Goal: Task Accomplishment & Management: Manage account settings

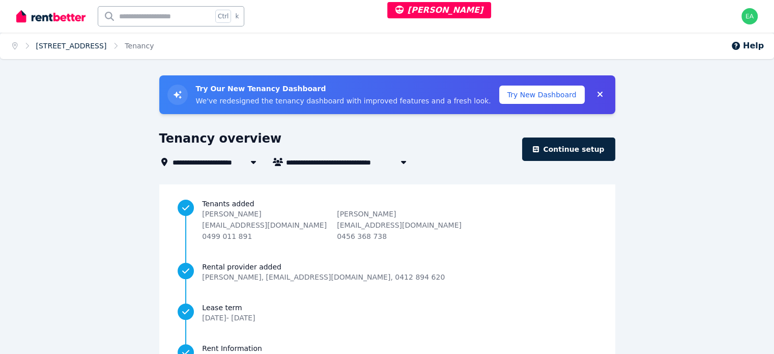
click at [85, 49] on link "[STREET_ADDRESS]" at bounding box center [71, 46] width 71 height 8
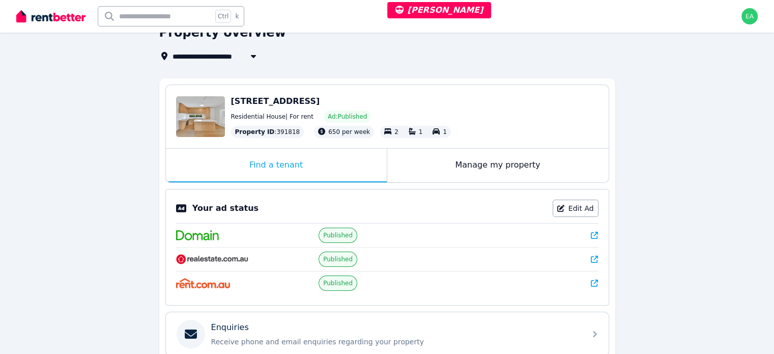
scroll to position [153, 0]
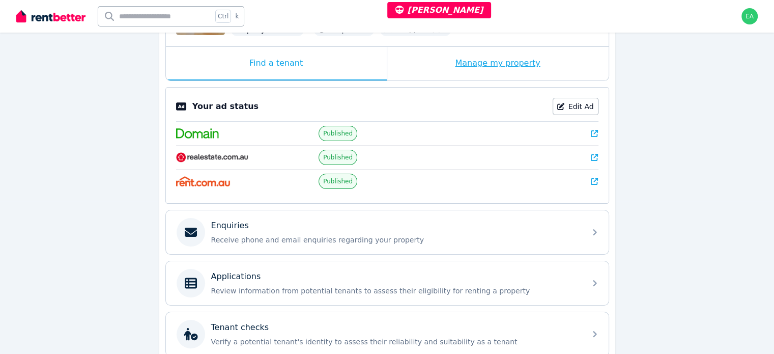
click at [417, 69] on div "Manage my property" at bounding box center [497, 64] width 221 height 34
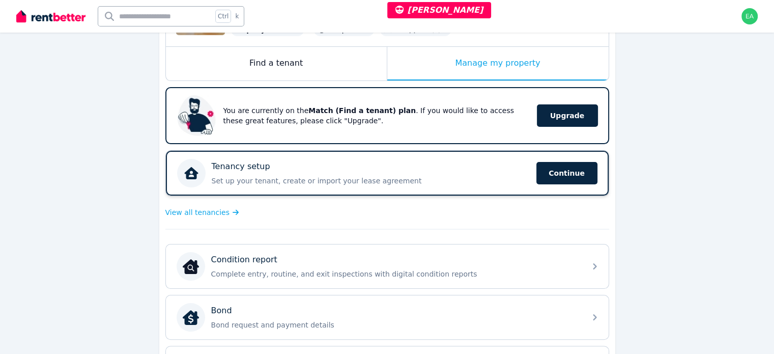
click at [457, 170] on div "Tenancy setup" at bounding box center [371, 166] width 318 height 12
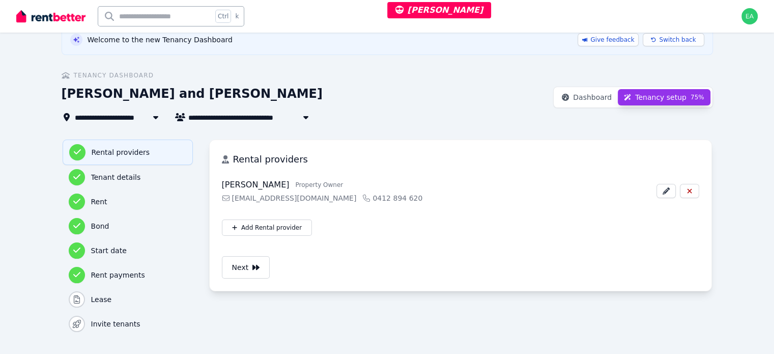
scroll to position [67, 0]
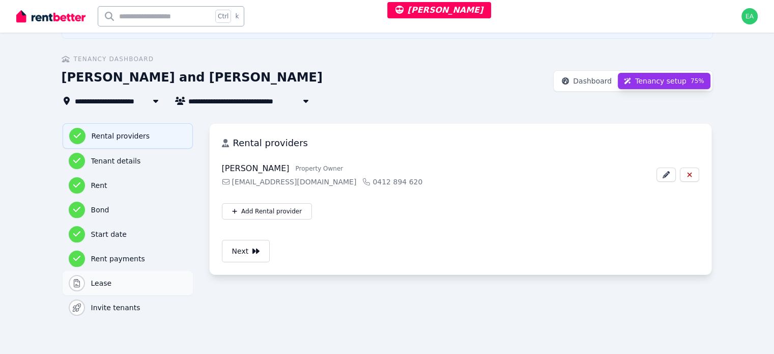
click at [83, 288] on div "Lease" at bounding box center [128, 283] width 118 height 16
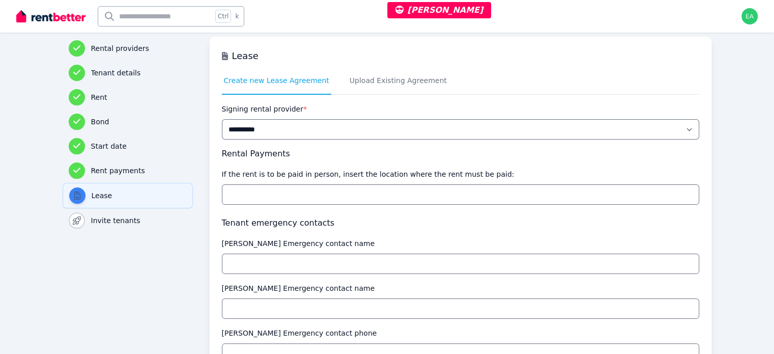
scroll to position [103, 0]
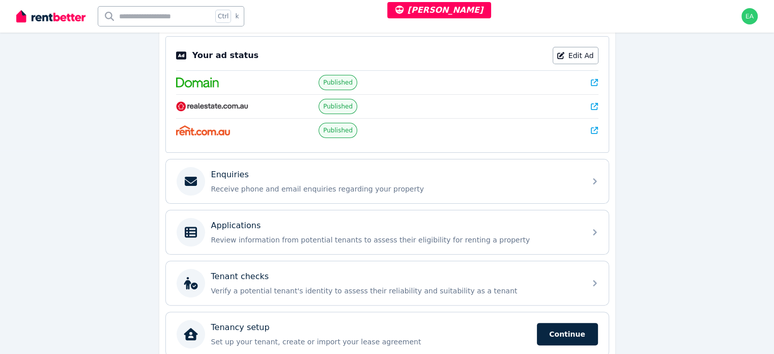
scroll to position [247, 0]
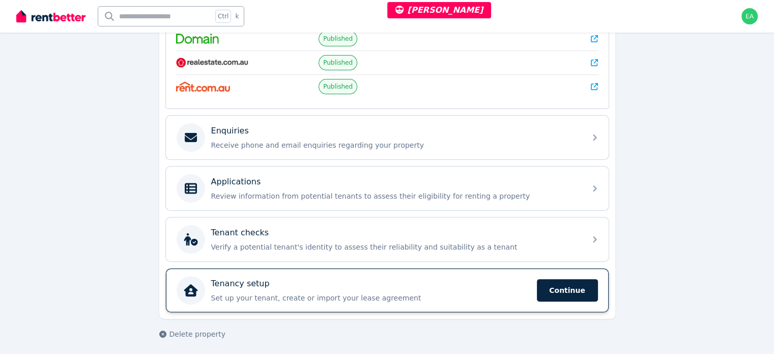
click at [423, 299] on div "Tenancy setup Set up your tenant, create or import your lease agreement Continue" at bounding box center [354, 290] width 354 height 28
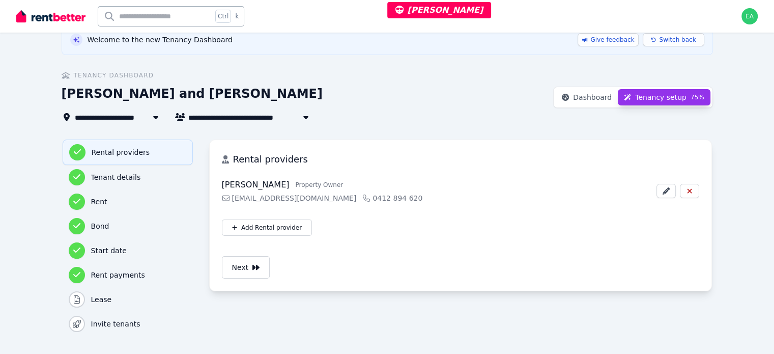
scroll to position [67, 0]
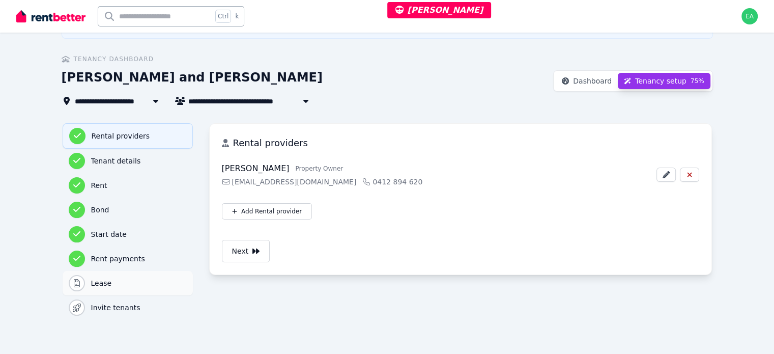
click at [91, 282] on h3 "Lease" at bounding box center [139, 283] width 96 height 10
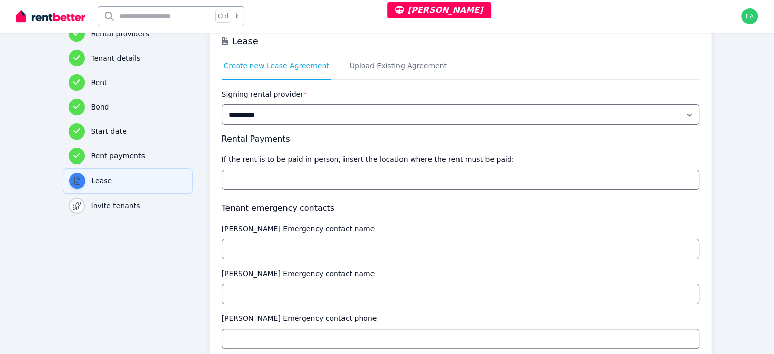
scroll to position [0, 0]
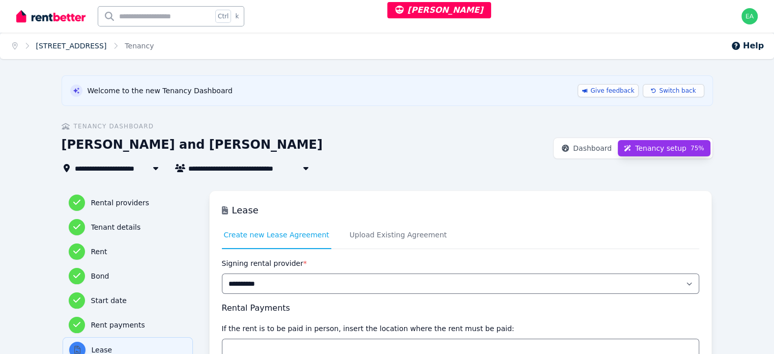
click at [63, 42] on link "[STREET_ADDRESS]" at bounding box center [71, 46] width 71 height 8
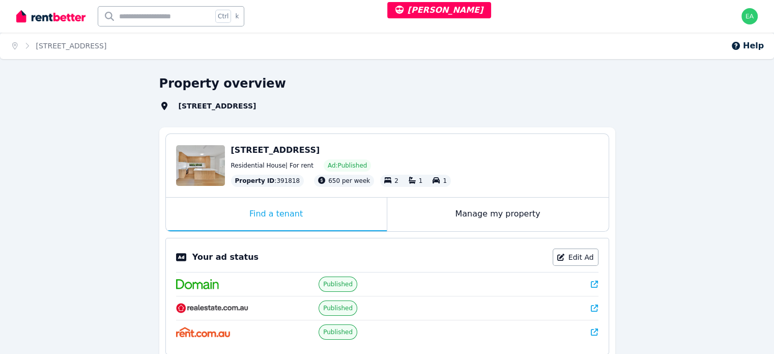
scroll to position [51, 0]
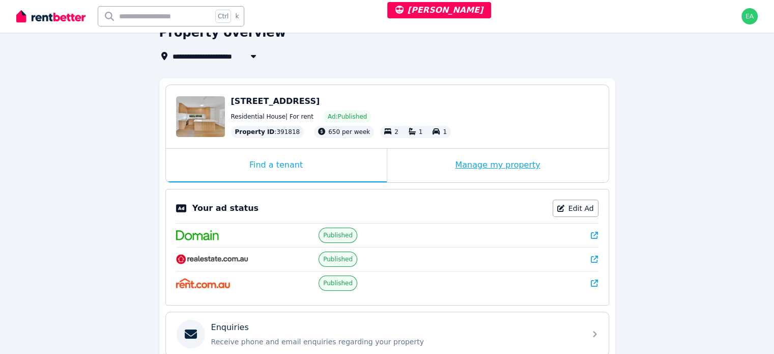
click at [413, 168] on div "Manage my property" at bounding box center [497, 166] width 221 height 34
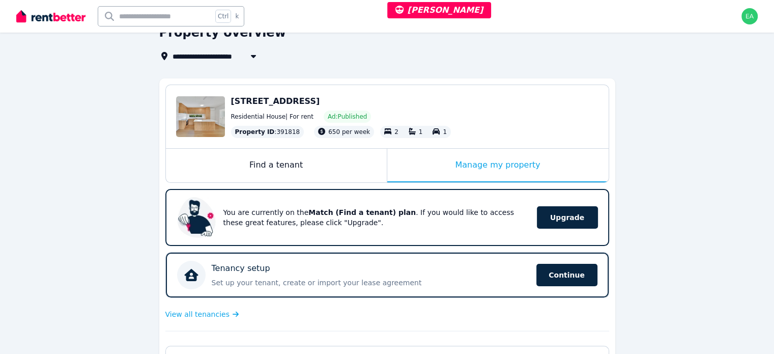
scroll to position [204, 0]
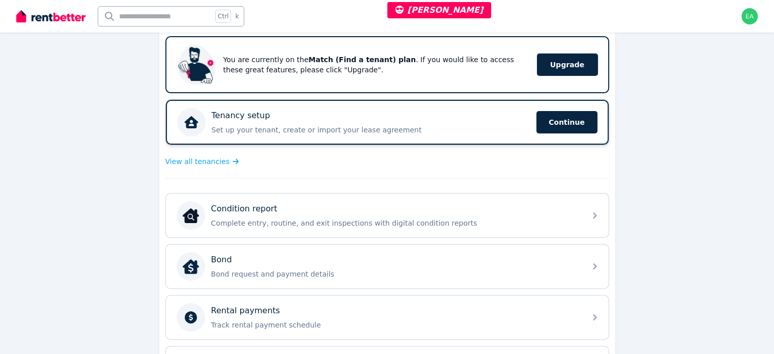
click at [446, 120] on div "Tenancy setup" at bounding box center [371, 115] width 318 height 12
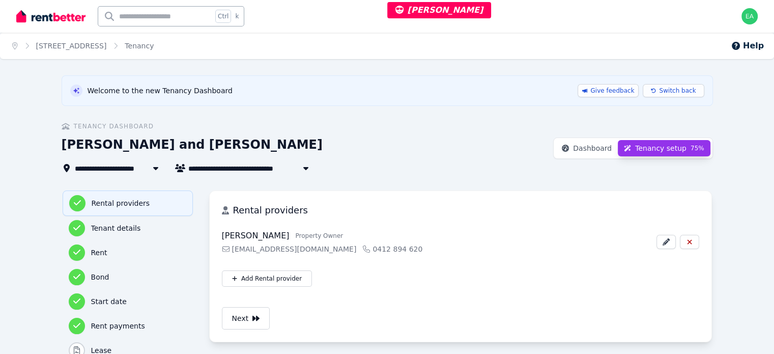
scroll to position [51, 0]
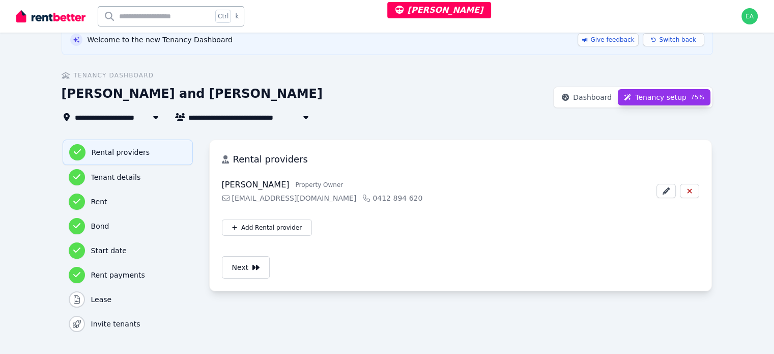
click at [686, 94] on span "Tenancy setup" at bounding box center [660, 97] width 51 height 10
click at [102, 183] on div "Tenant details" at bounding box center [128, 177] width 118 height 16
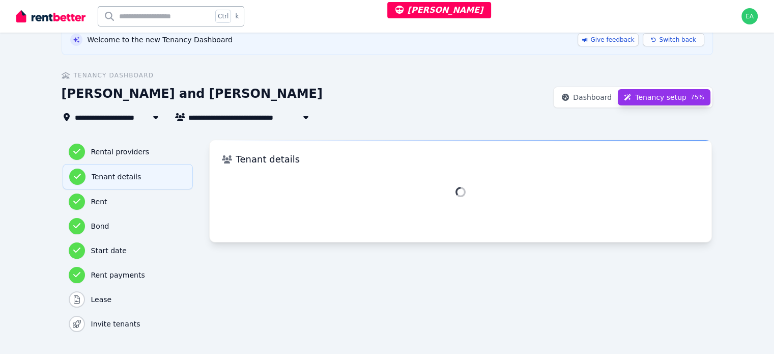
scroll to position [67, 0]
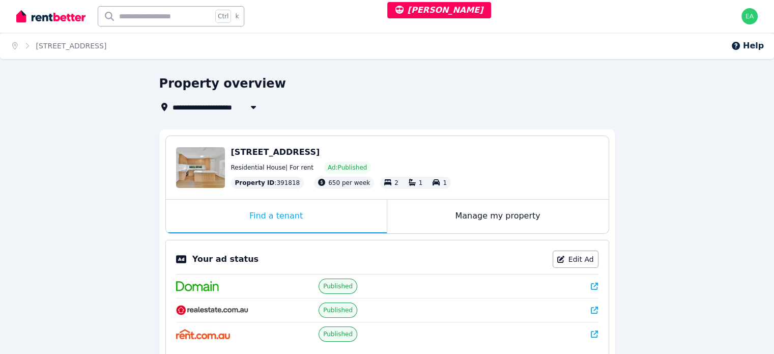
scroll to position [153, 0]
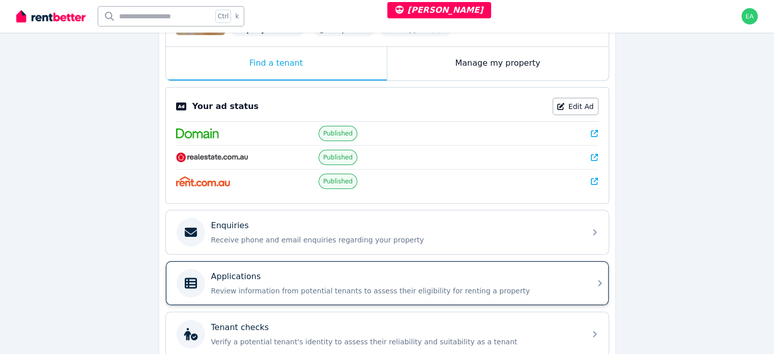
click at [513, 285] on p "Review information from potential tenants to assess their eligibility for renti…" at bounding box center [395, 290] width 368 height 10
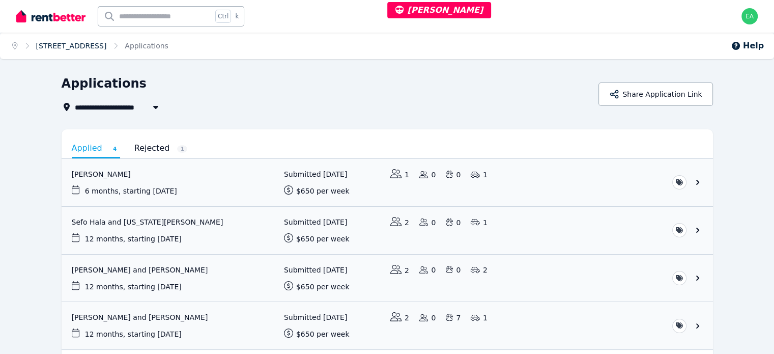
click at [74, 46] on link "[STREET_ADDRESS]" at bounding box center [71, 46] width 71 height 8
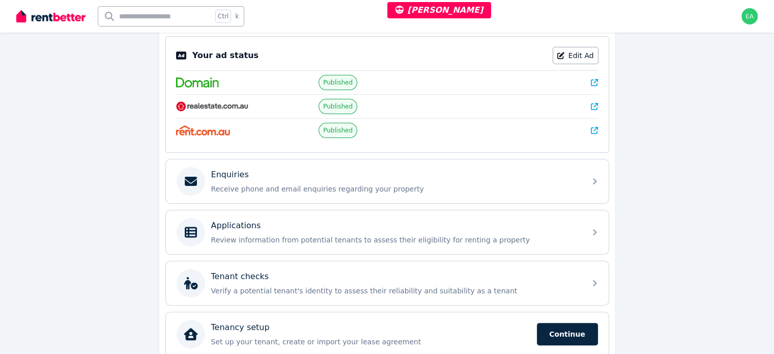
scroll to position [247, 0]
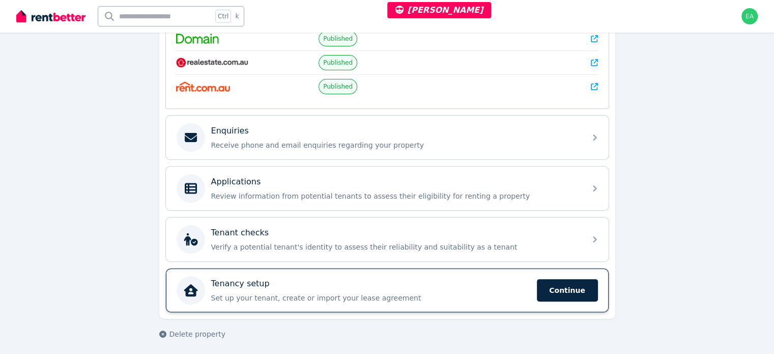
click at [455, 286] on div "Tenancy setup Set up your tenant, create or import your lease agreement Continue" at bounding box center [371, 289] width 320 height 25
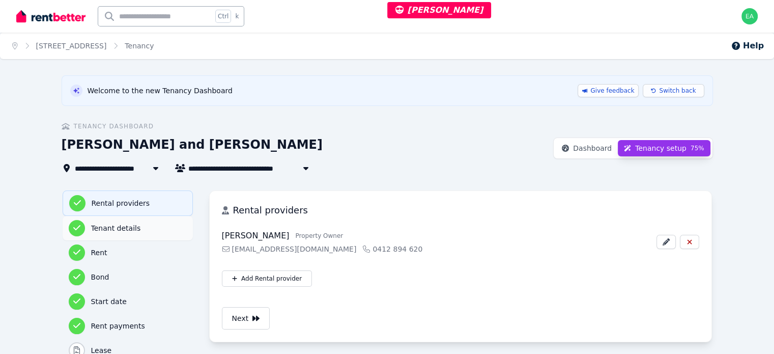
click at [111, 227] on h3 "Tenant details" at bounding box center [139, 228] width 96 height 10
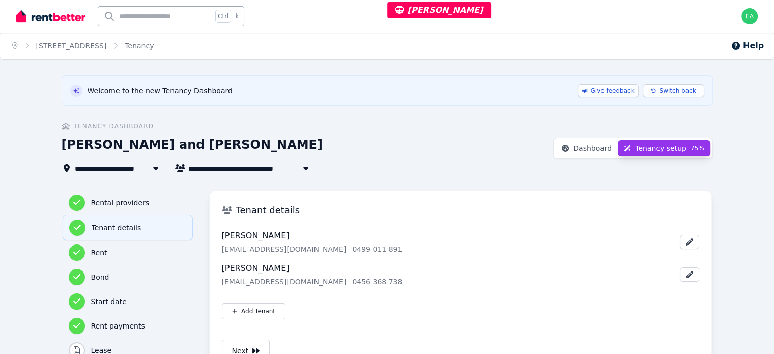
scroll to position [51, 0]
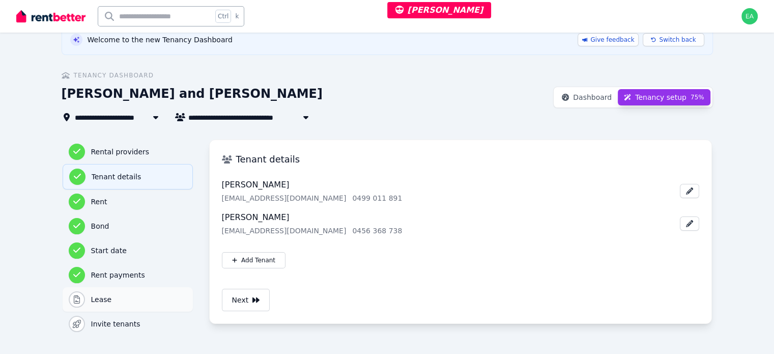
click at [84, 304] on div "Lease" at bounding box center [128, 299] width 118 height 16
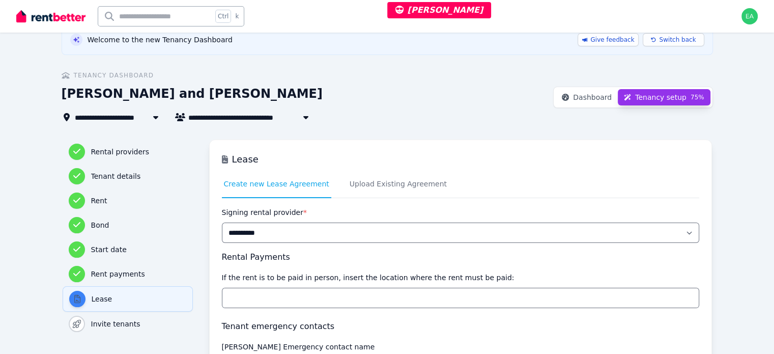
scroll to position [0, 0]
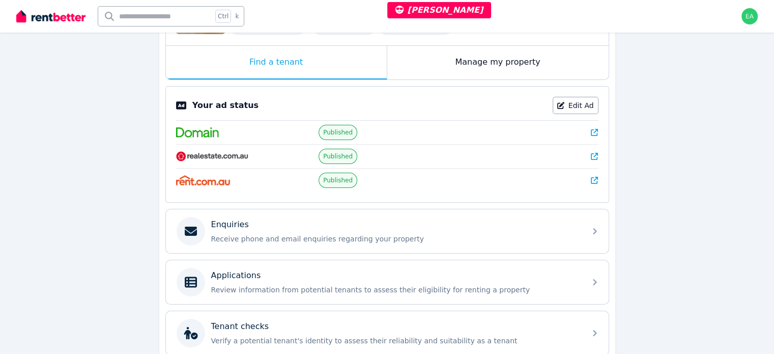
scroll to position [247, 0]
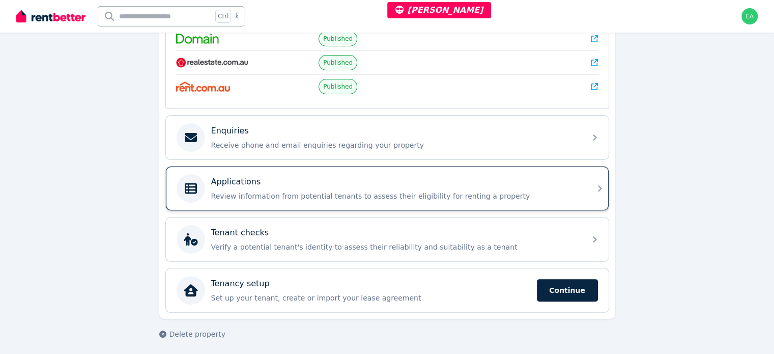
click at [509, 179] on div "Applications" at bounding box center [395, 182] width 368 height 12
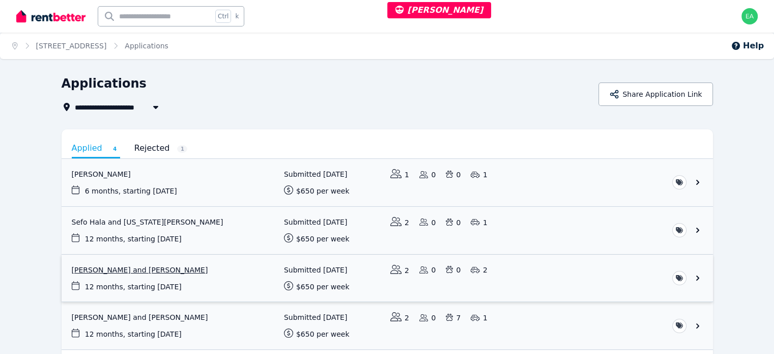
scroll to position [46, 0]
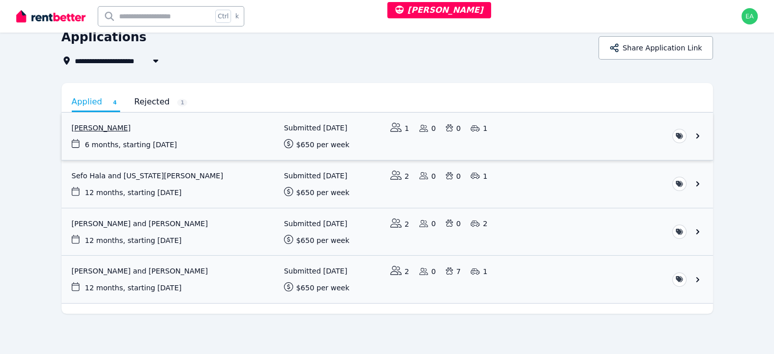
click at [713, 139] on link "View application: Joepaul Paulson" at bounding box center [387, 135] width 651 height 47
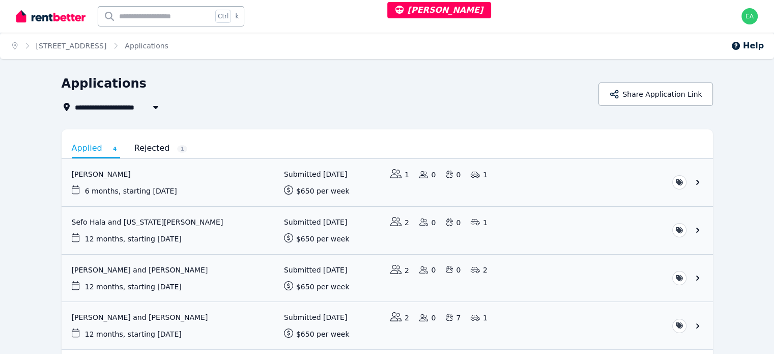
click at [134, 148] on link "Rejected 1" at bounding box center [160, 147] width 53 height 17
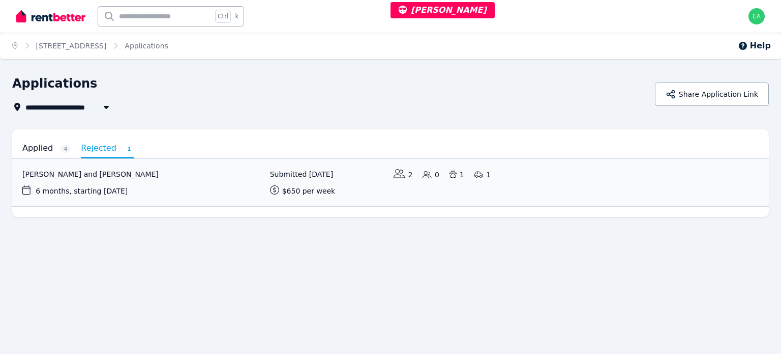
click at [34, 150] on link "Applied 4" at bounding box center [46, 147] width 48 height 17
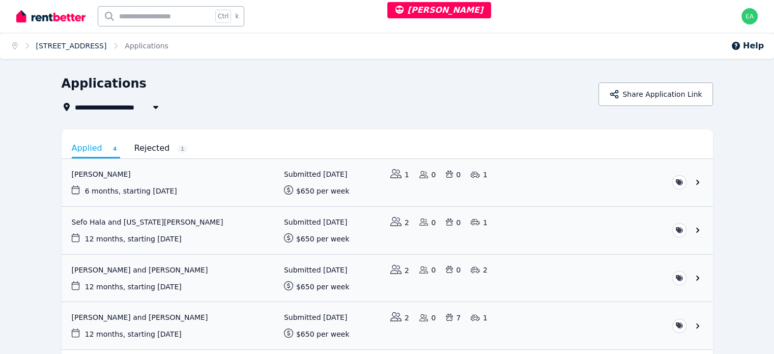
click at [85, 46] on link "[STREET_ADDRESS]" at bounding box center [71, 46] width 71 height 8
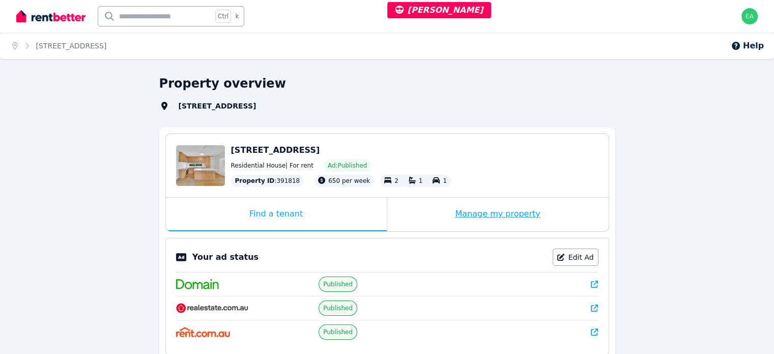
click at [409, 212] on div "Manage my property" at bounding box center [497, 214] width 221 height 34
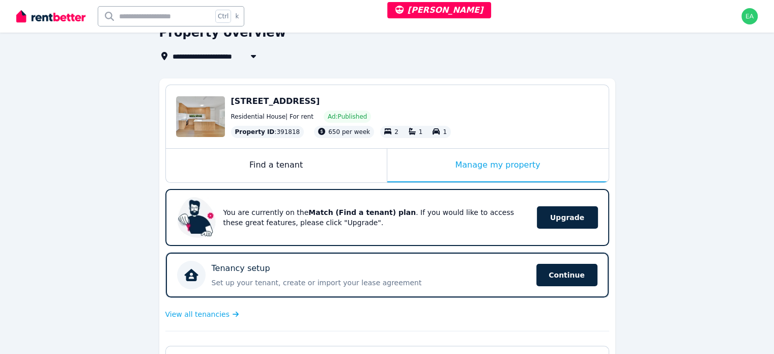
scroll to position [102, 0]
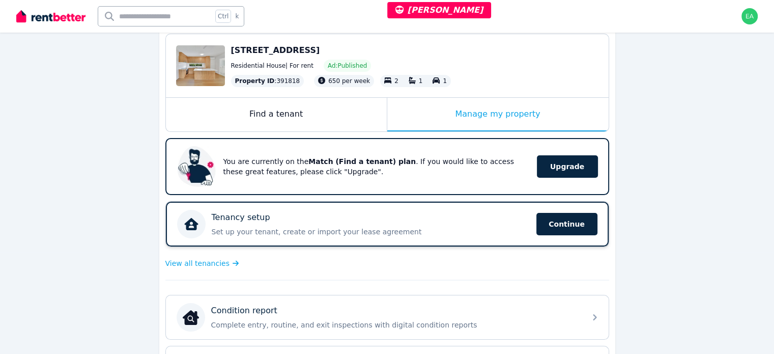
click at [457, 226] on p "Set up your tenant, create or import your lease agreement" at bounding box center [371, 231] width 318 height 10
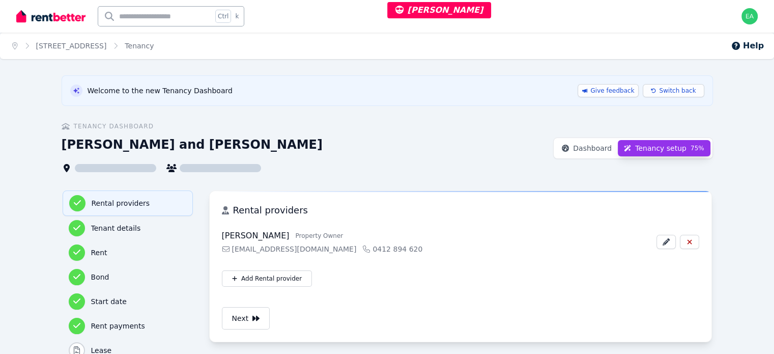
scroll to position [67, 0]
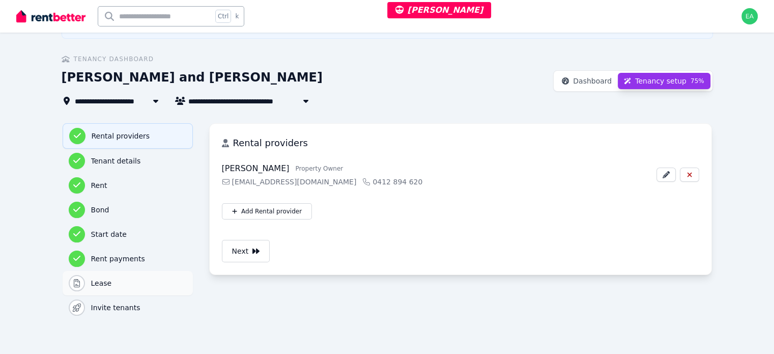
click at [91, 287] on h3 "Lease" at bounding box center [139, 283] width 96 height 10
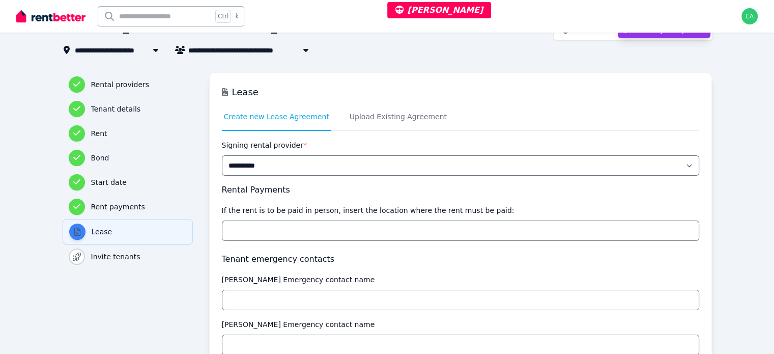
scroll to position [169, 0]
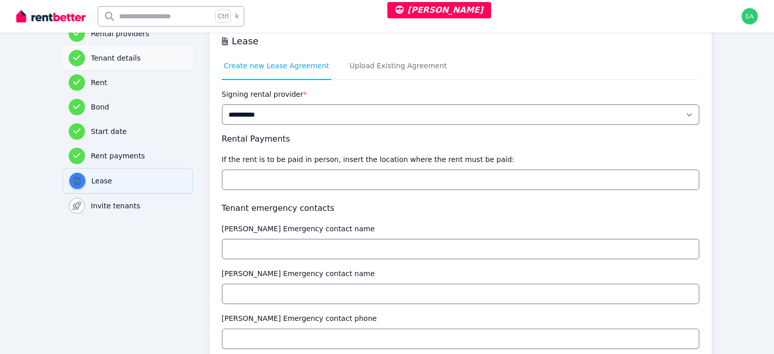
click at [91, 58] on h3 "Tenant details" at bounding box center [139, 58] width 96 height 10
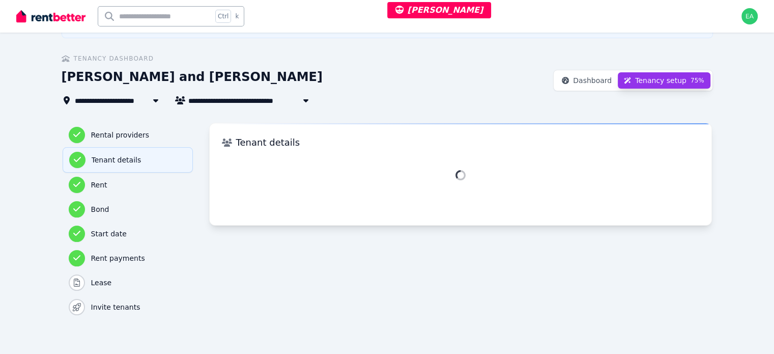
scroll to position [67, 0]
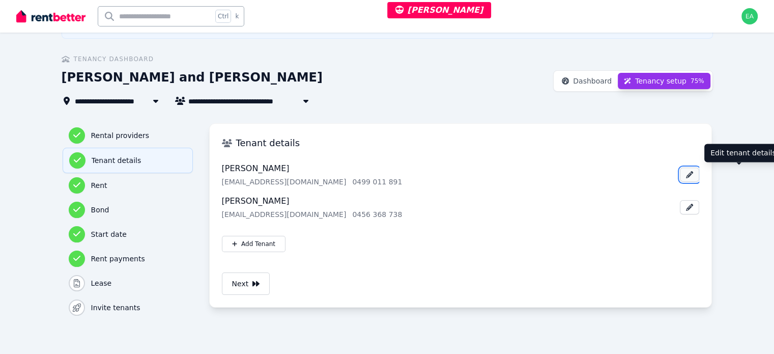
click at [693, 177] on icon "button" at bounding box center [689, 174] width 8 height 7
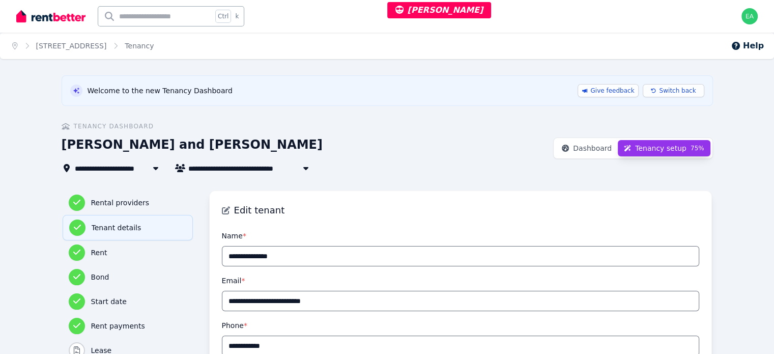
scroll to position [92, 0]
